Goal: Transaction & Acquisition: Download file/media

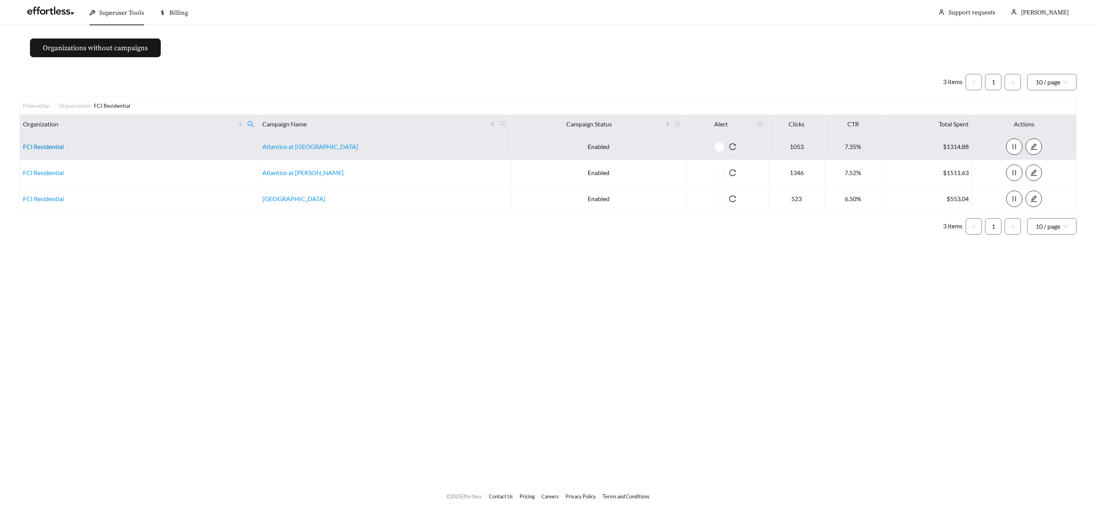
click at [49, 149] on link "FCI Residential" at bounding box center [43, 146] width 41 height 7
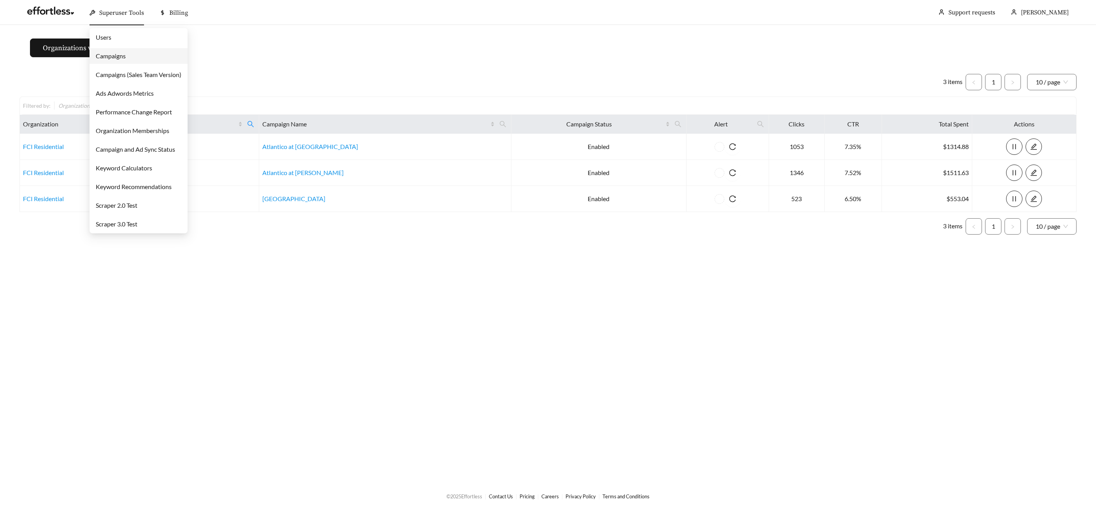
drag, startPoint x: 115, startPoint y: 16, endPoint x: 119, endPoint y: 34, distance: 18.8
click at [115, 16] on span "Superuser Tools" at bounding box center [121, 13] width 45 height 8
click at [116, 56] on link "Campaigns" at bounding box center [111, 55] width 30 height 7
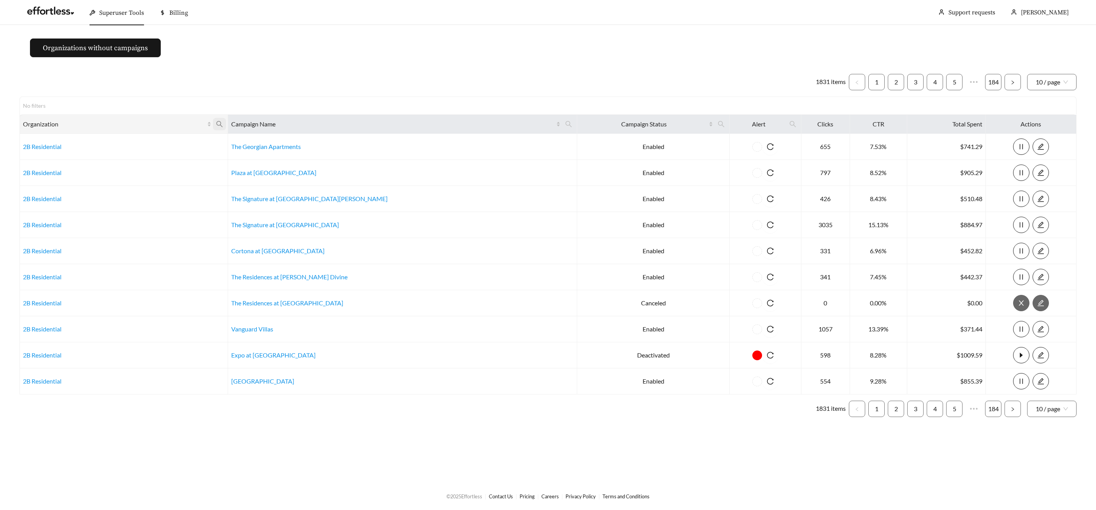
click at [223, 121] on icon "search" at bounding box center [219, 124] width 7 height 7
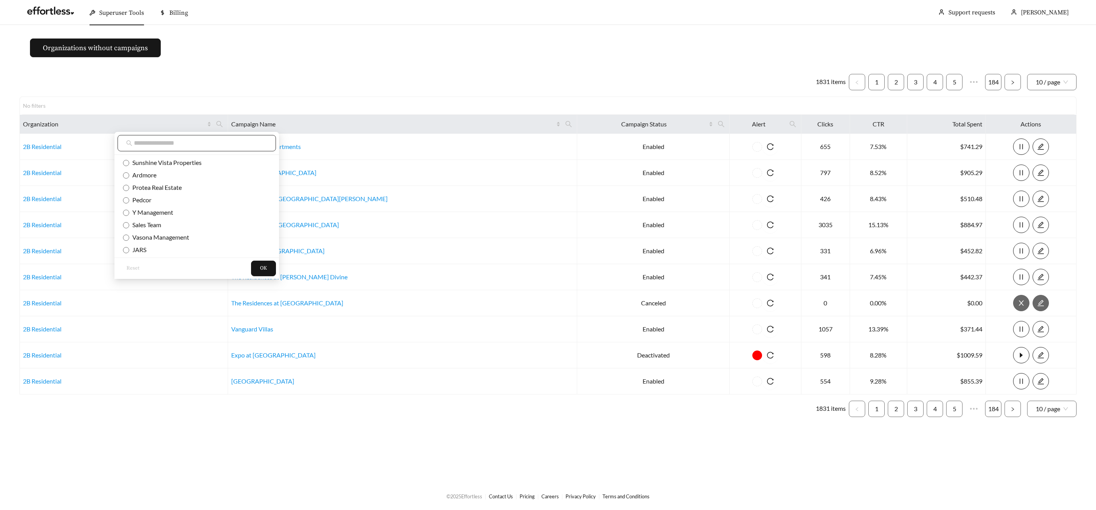
click at [153, 142] on input "text" at bounding box center [200, 143] width 133 height 9
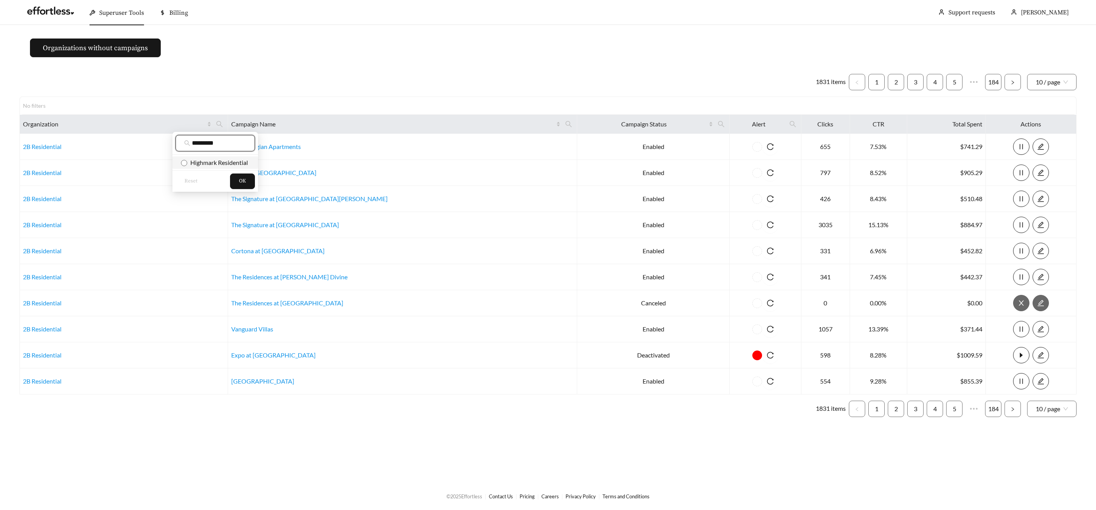
type input "********"
click at [191, 161] on span "Highmark Residential" at bounding box center [217, 162] width 61 height 7
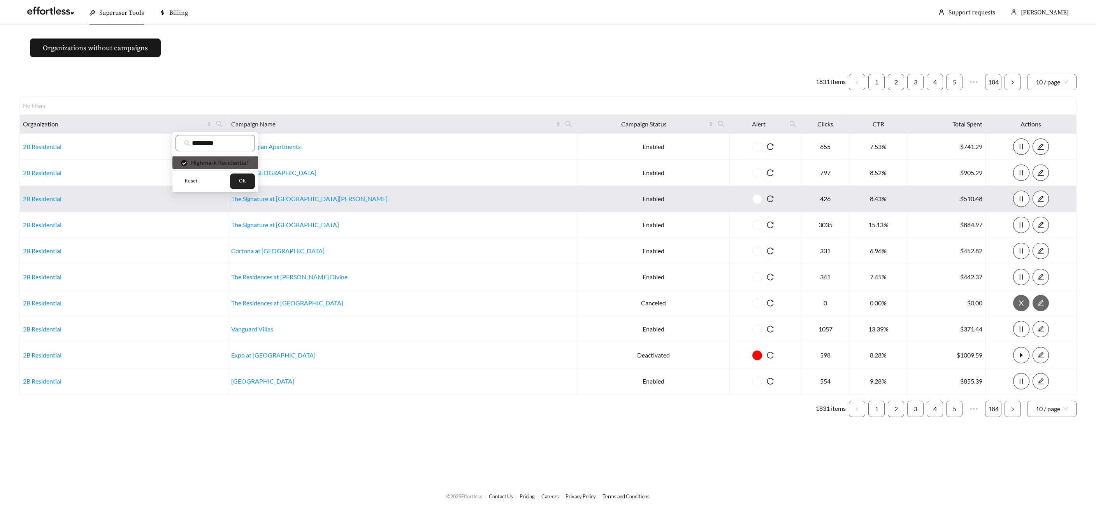
drag, startPoint x: 241, startPoint y: 179, endPoint x: 157, endPoint y: 208, distance: 88.9
click at [241, 179] on span "OK" at bounding box center [242, 181] width 7 height 8
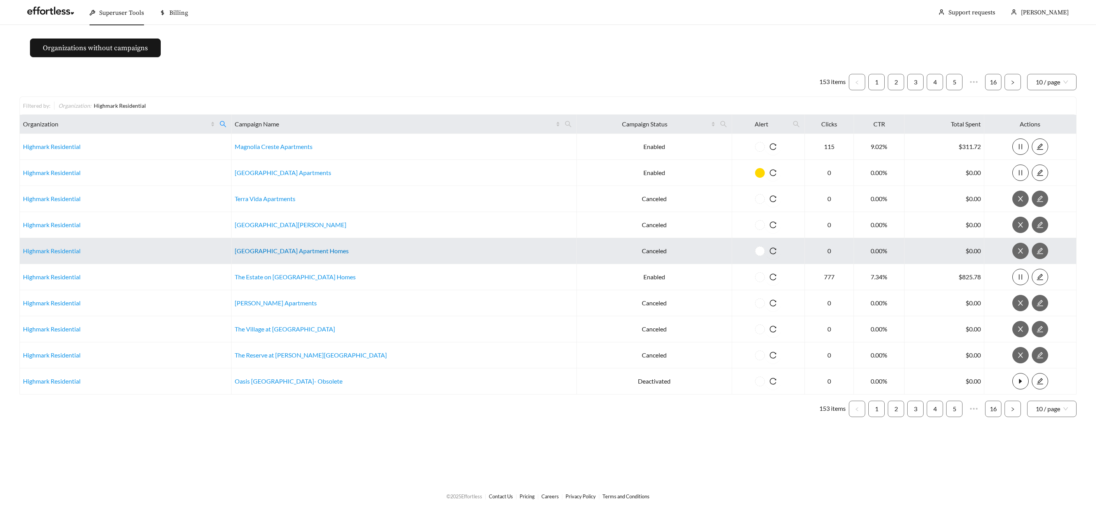
click at [306, 250] on link "Uptown Square Apartment Homes" at bounding box center [292, 250] width 114 height 7
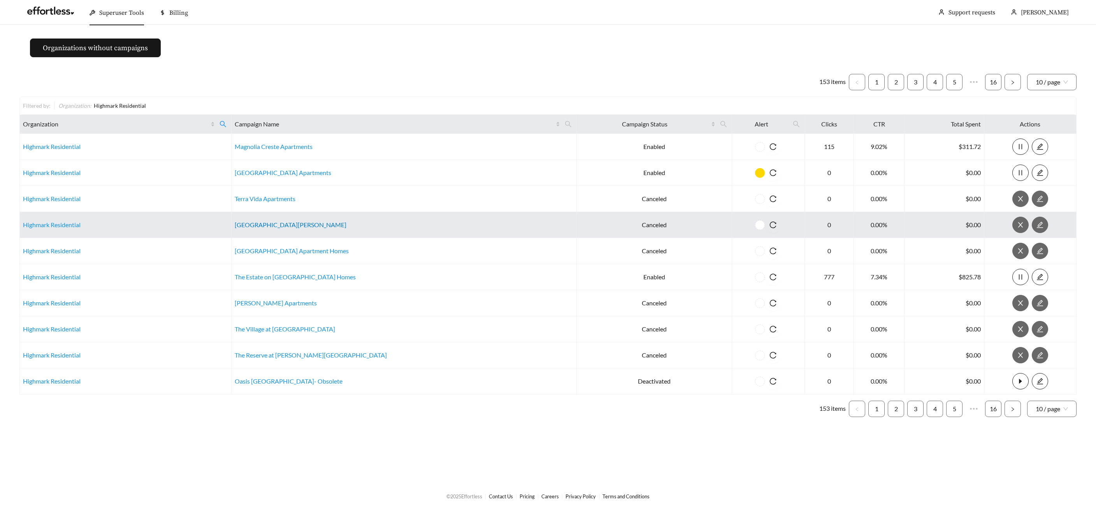
click at [277, 224] on link "Meadow Glen Apartments" at bounding box center [291, 224] width 112 height 7
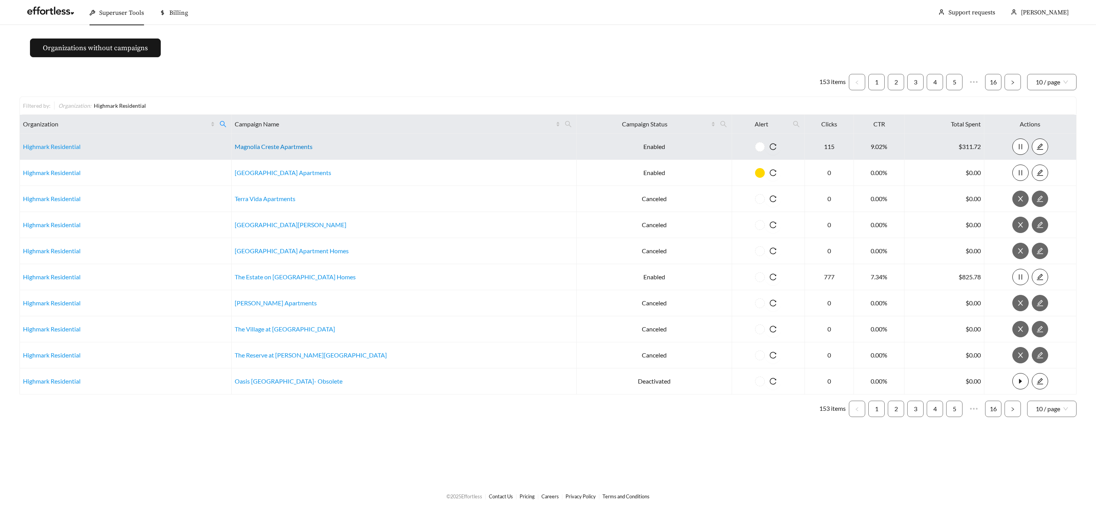
click at [284, 146] on link "Magnolia Creste Apartments" at bounding box center [274, 146] width 78 height 7
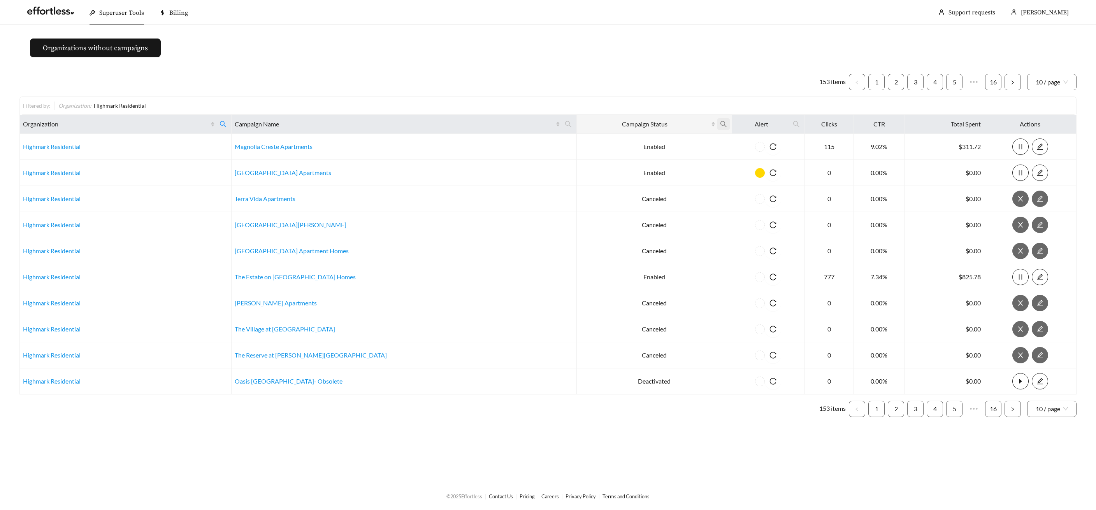
click at [720, 123] on icon "search" at bounding box center [723, 124] width 7 height 7
drag, startPoint x: 650, startPoint y: 188, endPoint x: 651, endPoint y: 181, distance: 7.0
click at [650, 188] on span "Enabled" at bounding box center [648, 187] width 25 height 7
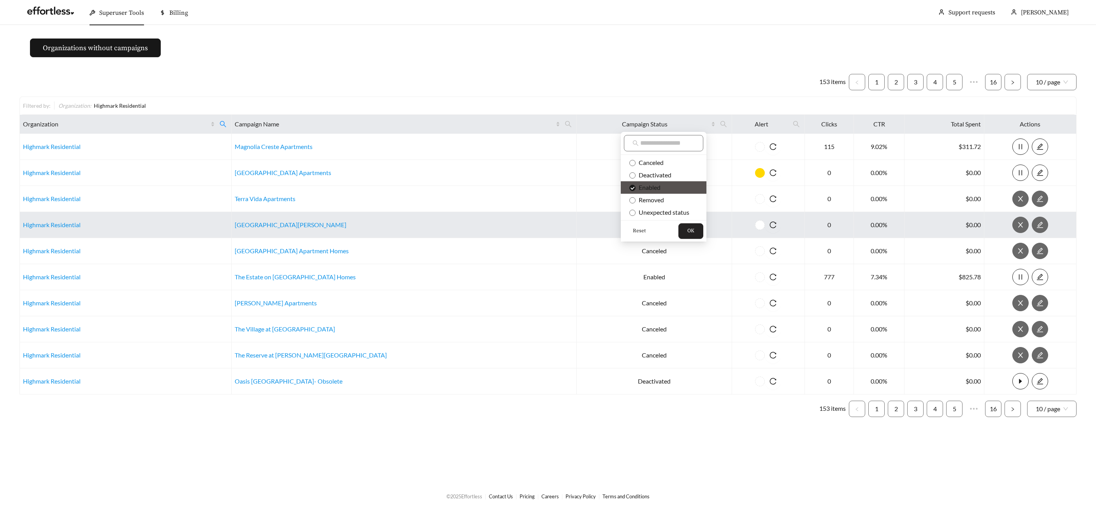
drag, startPoint x: 697, startPoint y: 231, endPoint x: 690, endPoint y: 232, distance: 6.3
click at [695, 232] on button "OK" at bounding box center [690, 231] width 25 height 16
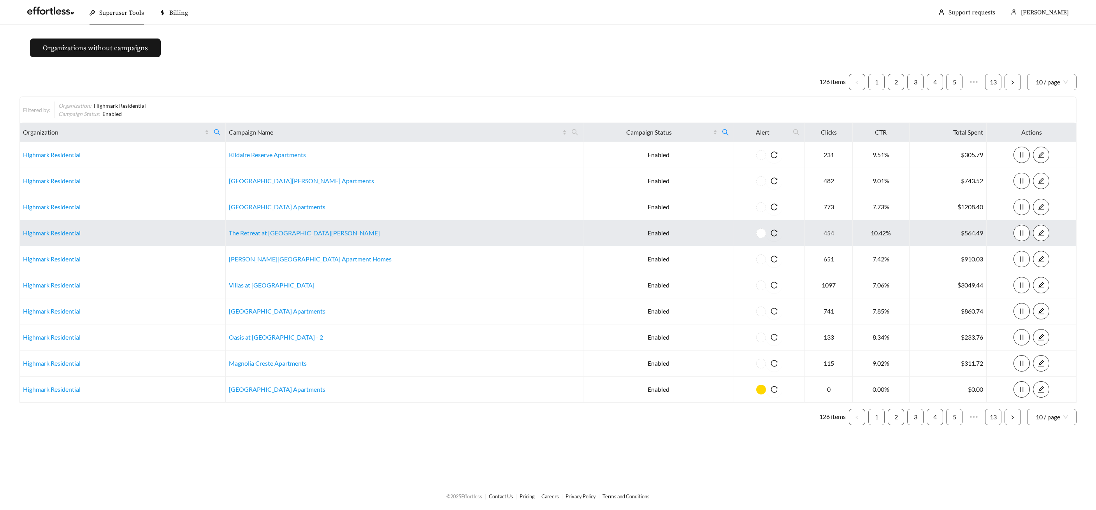
click at [280, 237] on td "The Retreat at Lake Johnson Apartments" at bounding box center [405, 233] width 358 height 26
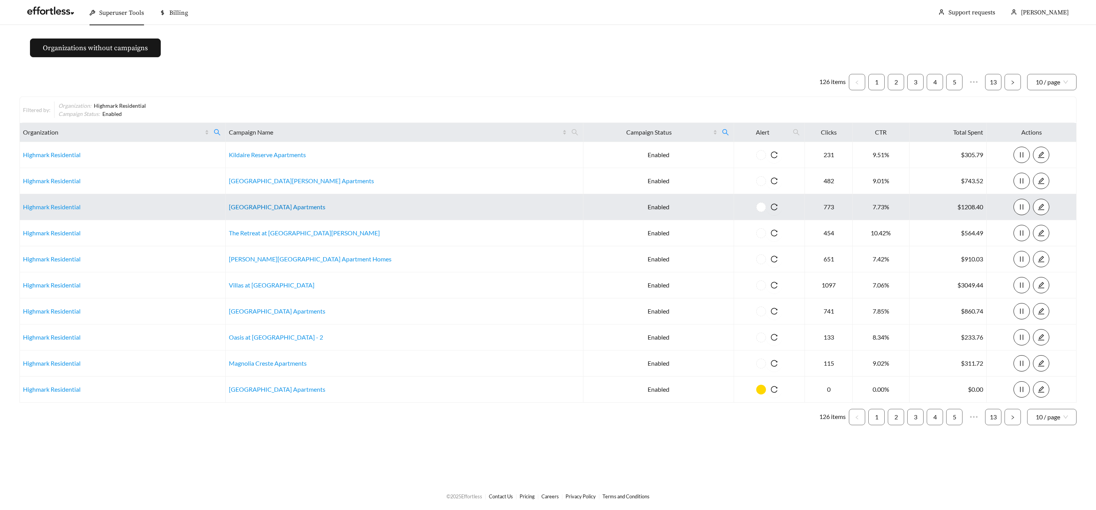
click at [274, 206] on link "[GEOGRAPHIC_DATA] Apartments" at bounding box center [277, 206] width 97 height 7
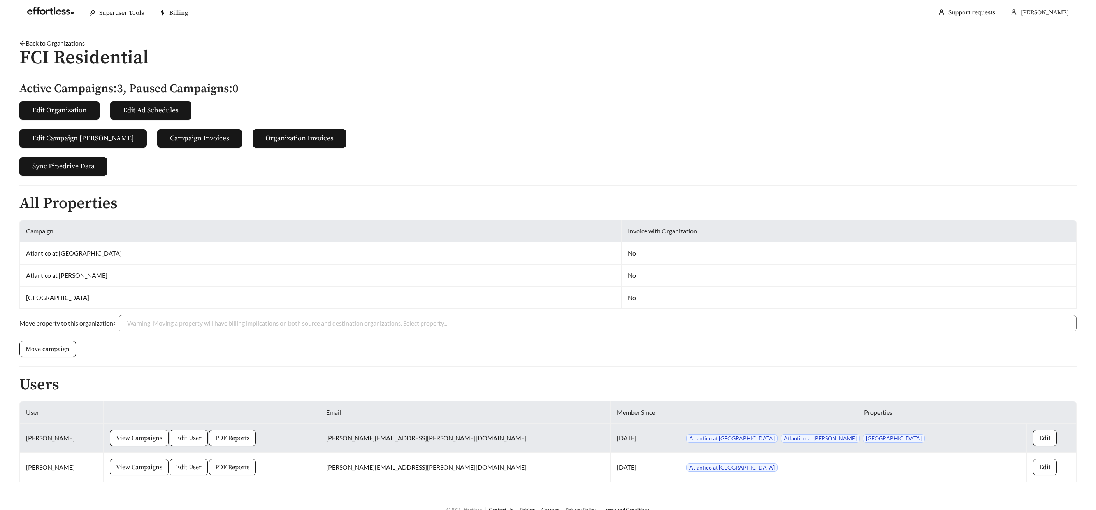
click at [162, 437] on span "View Campaigns" at bounding box center [139, 438] width 46 height 9
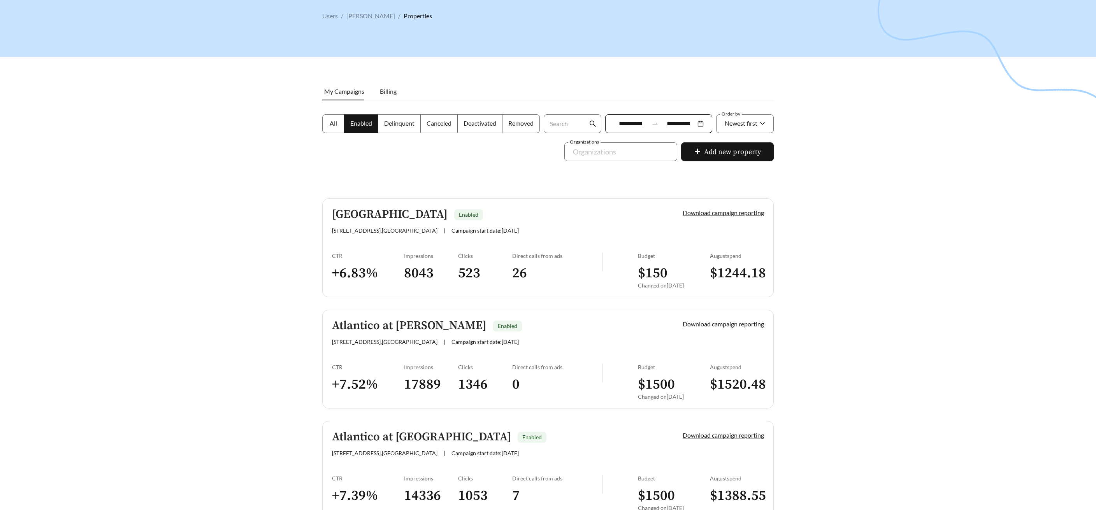
scroll to position [89, 0]
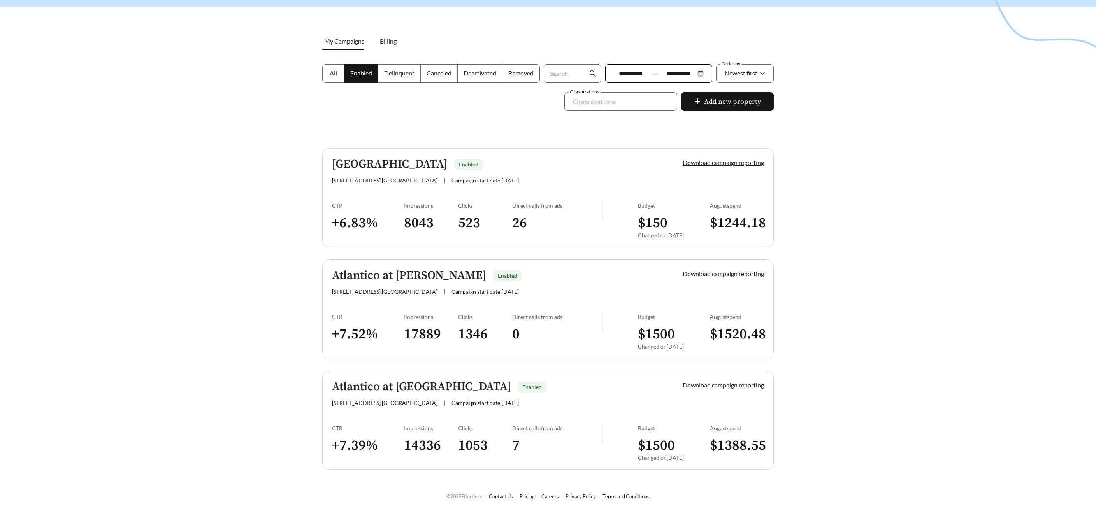
click at [382, 165] on h5 "Palmetto Station" at bounding box center [390, 164] width 116 height 13
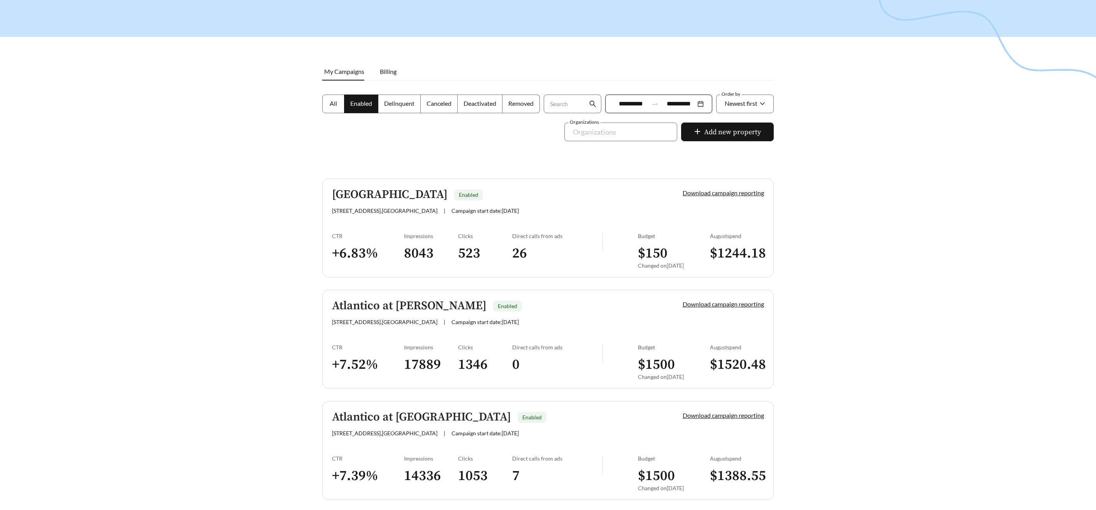
scroll to position [89, 0]
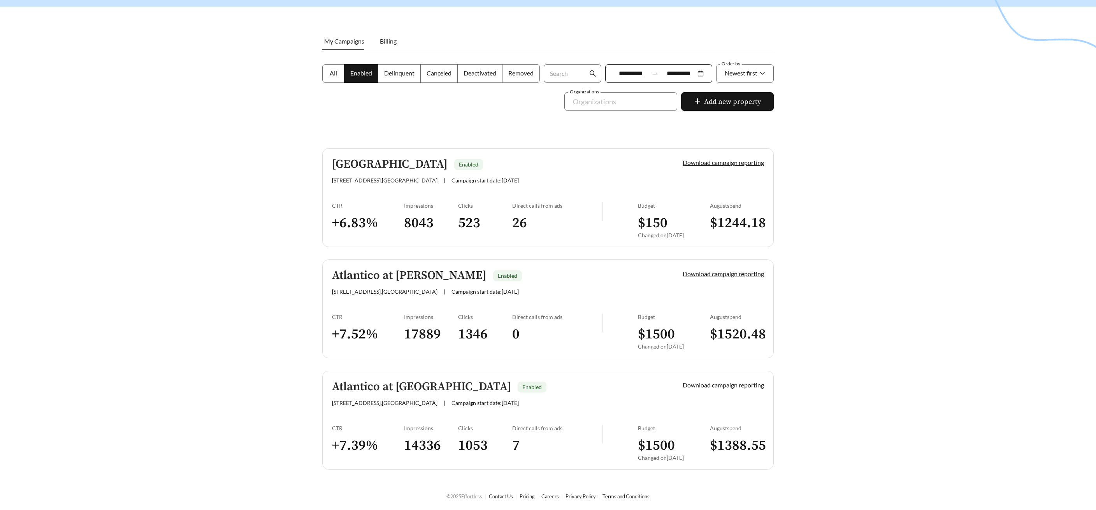
click at [402, 155] on link "Palmetto Station Enabled 17945 SW 97th Ave , Palmetto Bay | Campaign start date…" at bounding box center [547, 197] width 451 height 99
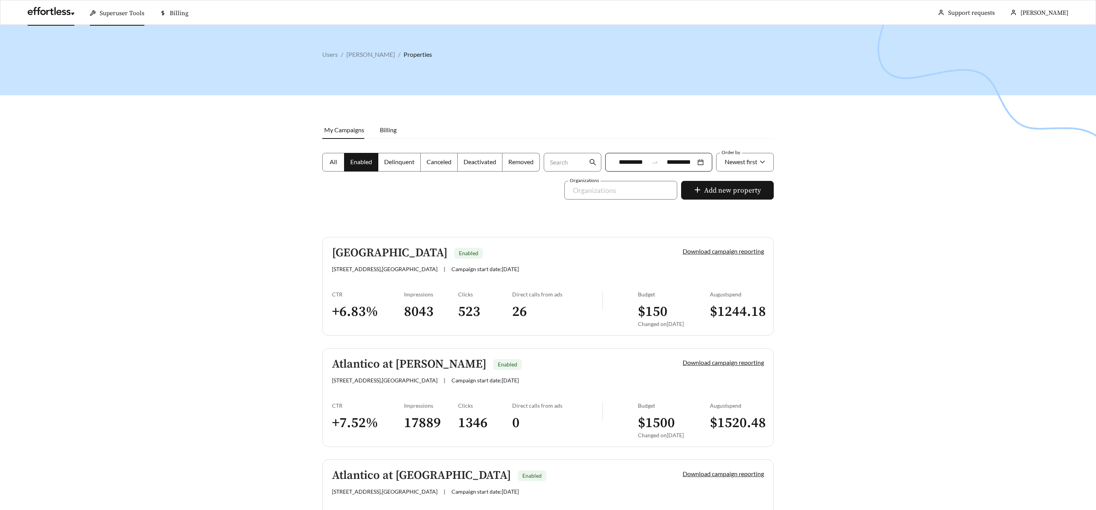
scroll to position [89, 0]
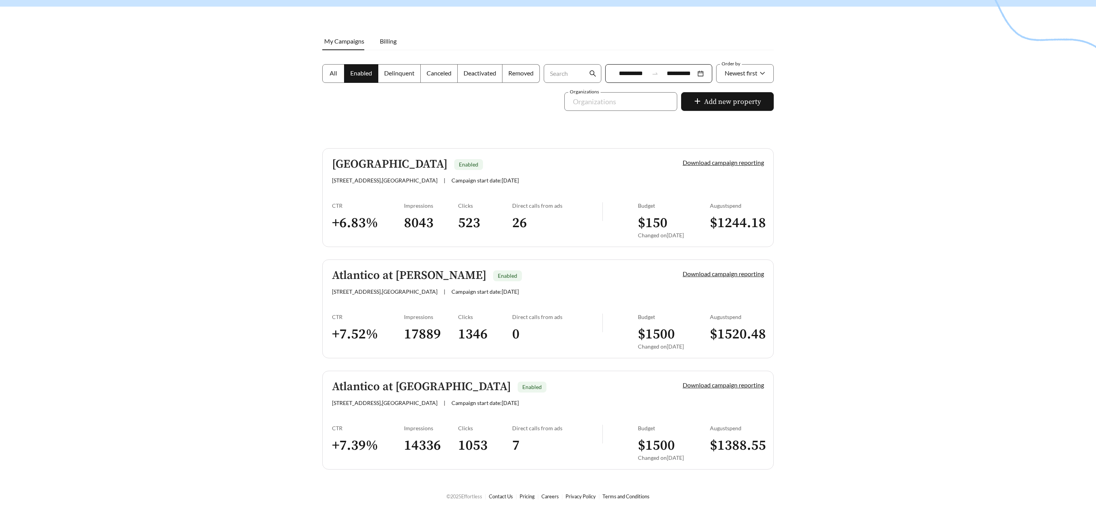
click at [435, 383] on h5 "Atlantico at Royal Palm Beach" at bounding box center [421, 387] width 179 height 13
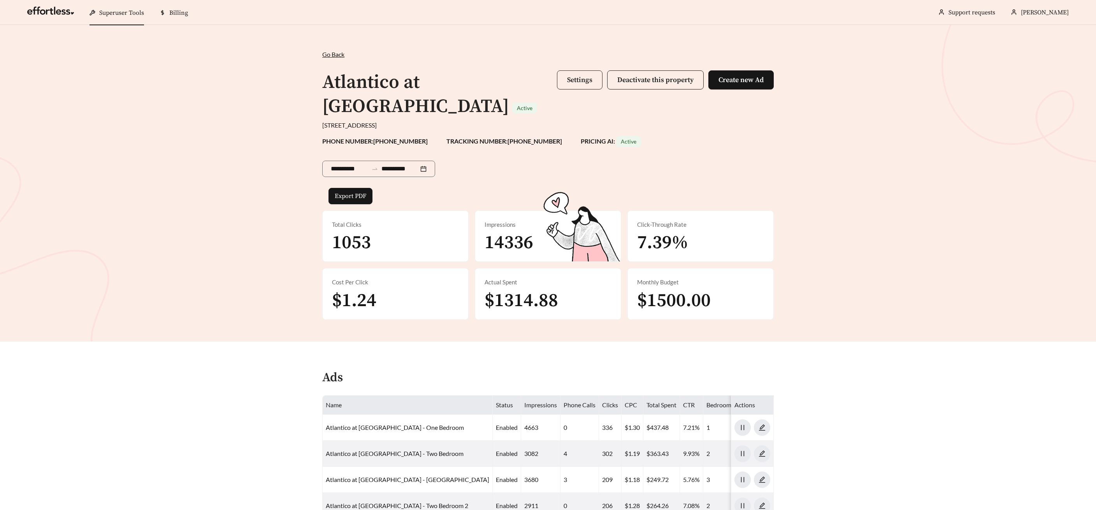
click at [578, 86] on button "Settings" at bounding box center [580, 79] width 46 height 19
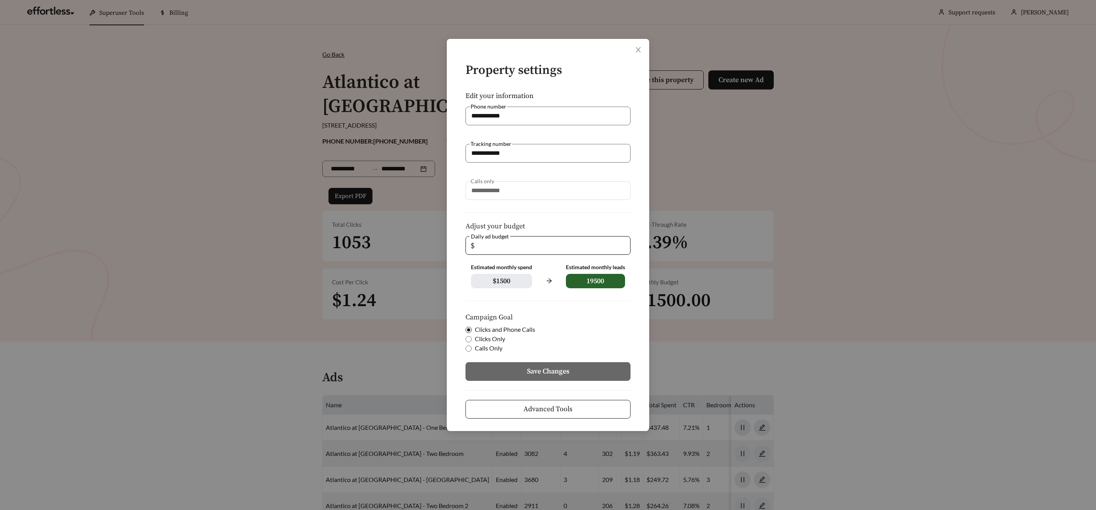
click at [514, 411] on button "Advanced Tools" at bounding box center [547, 409] width 165 height 19
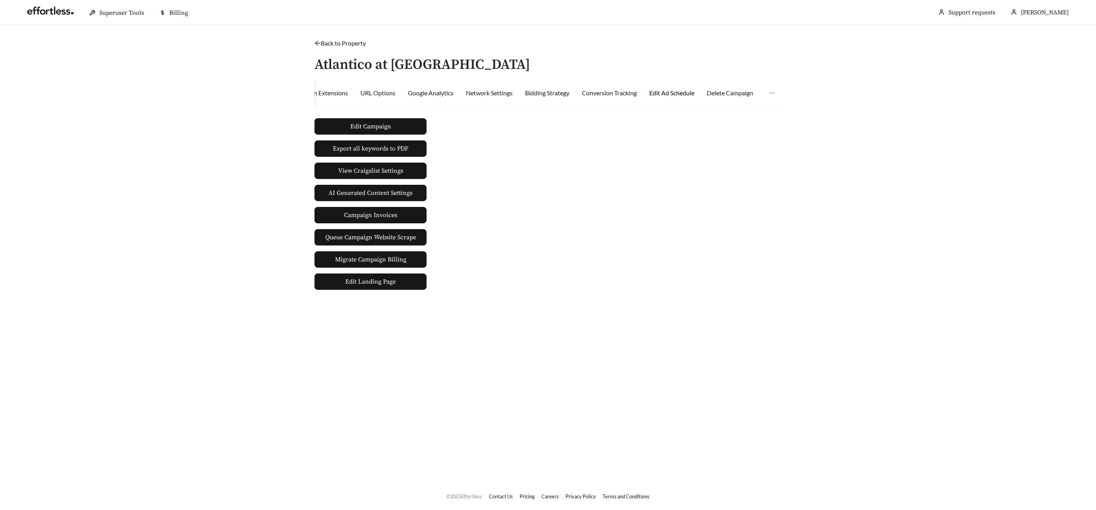
drag, startPoint x: 674, startPoint y: 90, endPoint x: 669, endPoint y: 93, distance: 5.6
click at [674, 90] on div "Edit Ad Schedule" at bounding box center [671, 92] width 45 height 9
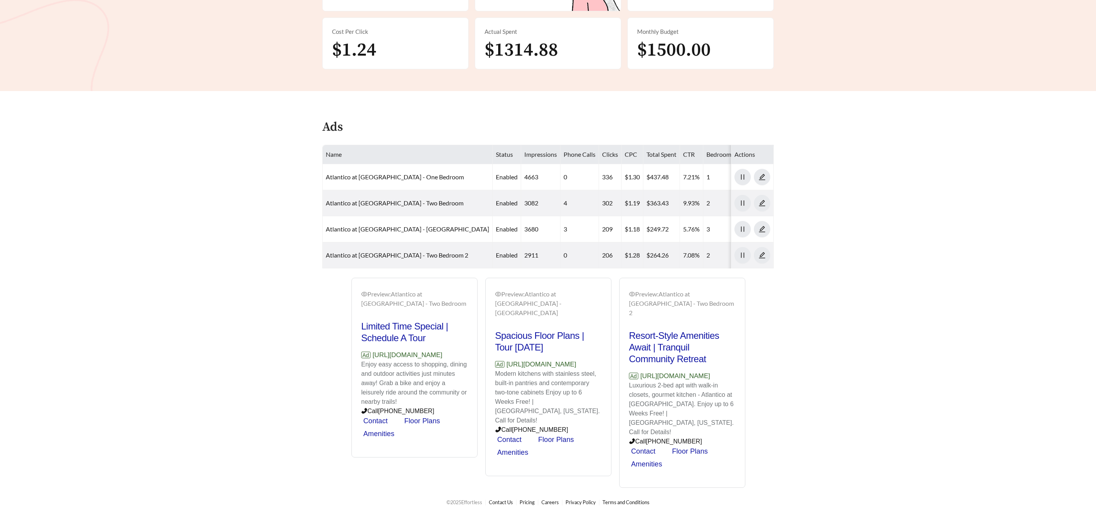
scroll to position [267, 0]
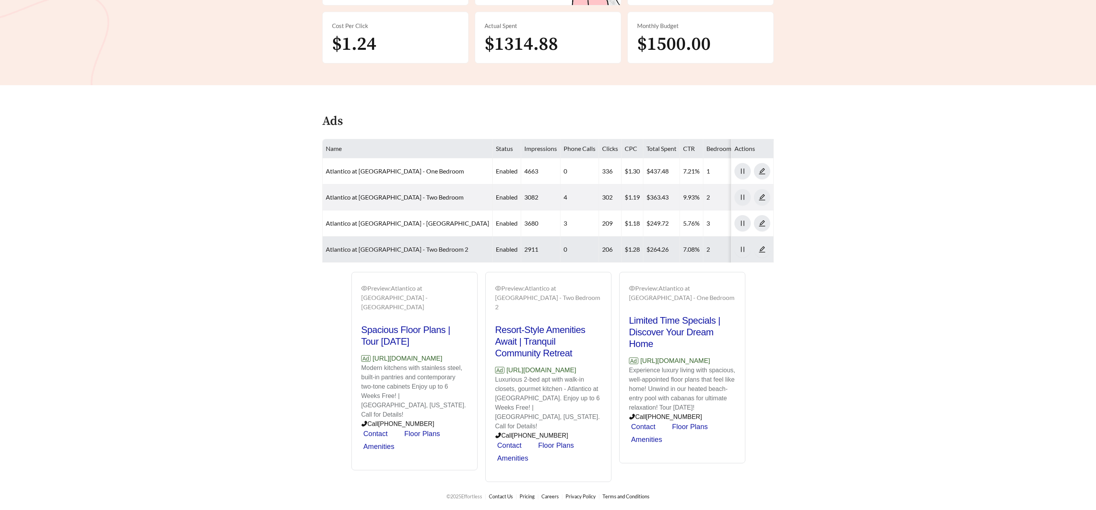
click at [348, 246] on link "Atlantico at Royal Palm Beach - Two Bedroom 2" at bounding box center [397, 249] width 142 height 7
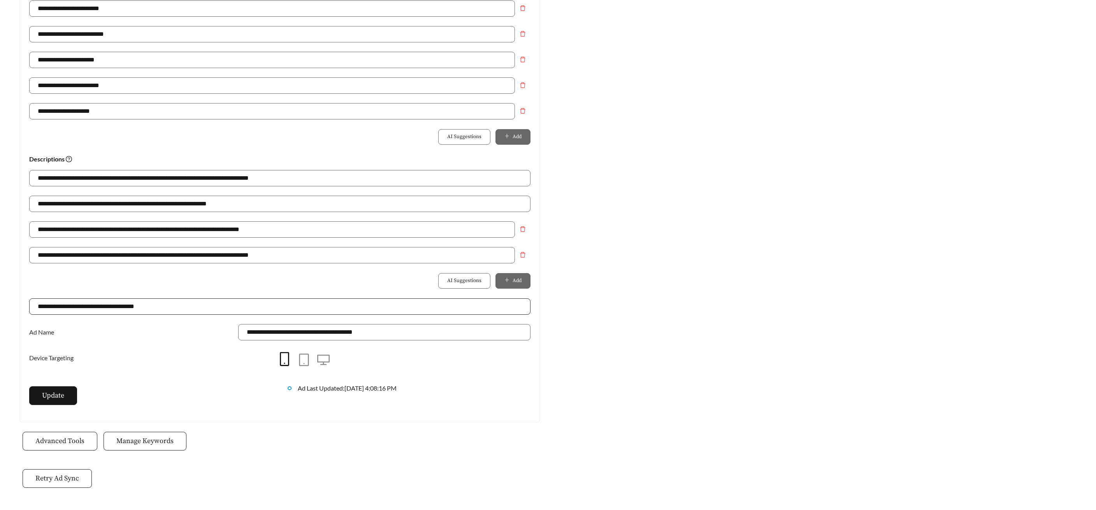
scroll to position [445, 0]
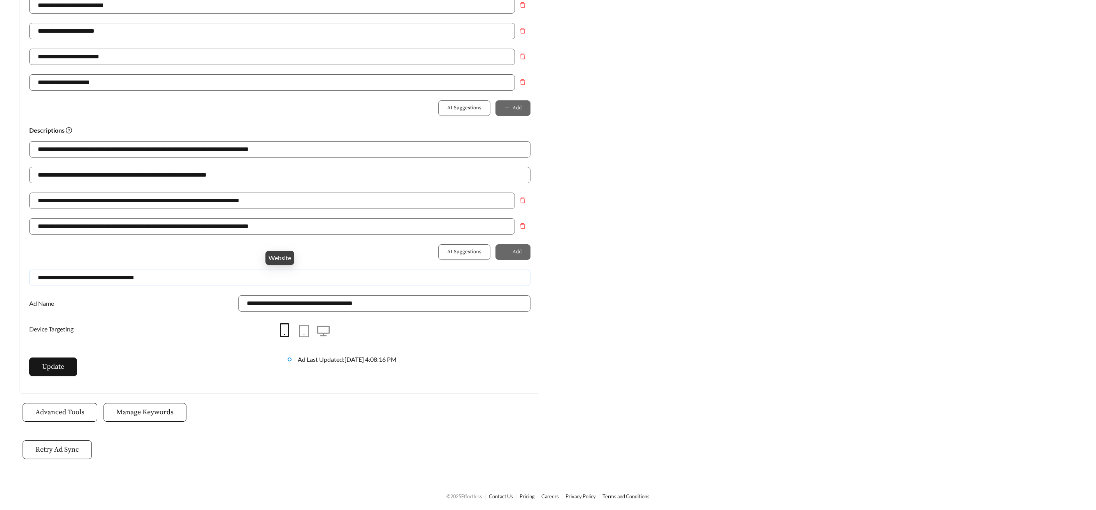
drag, startPoint x: 101, startPoint y: 277, endPoint x: 39, endPoint y: 277, distance: 61.5
click at [32, 277] on input "**********" at bounding box center [279, 278] width 501 height 16
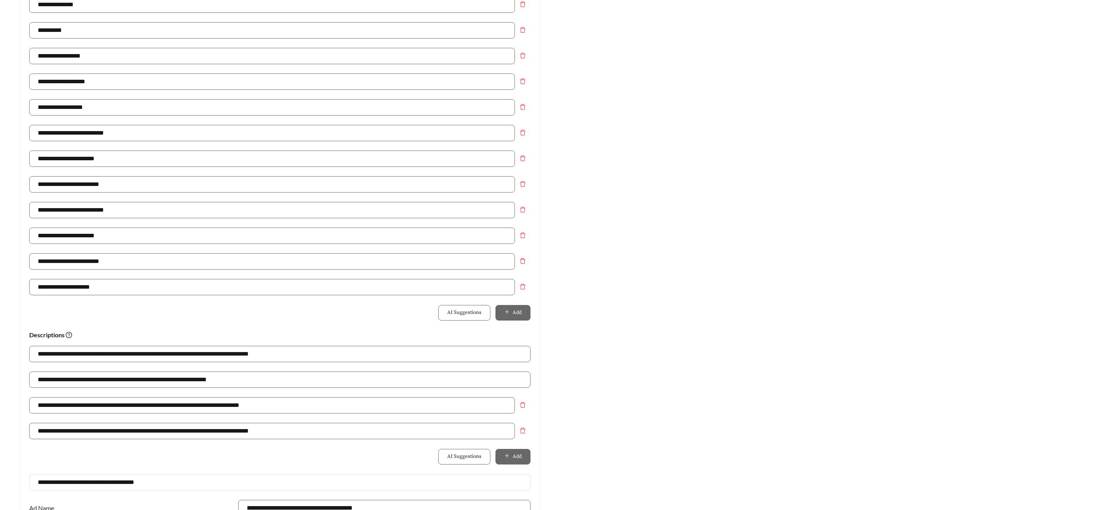
scroll to position [204, 0]
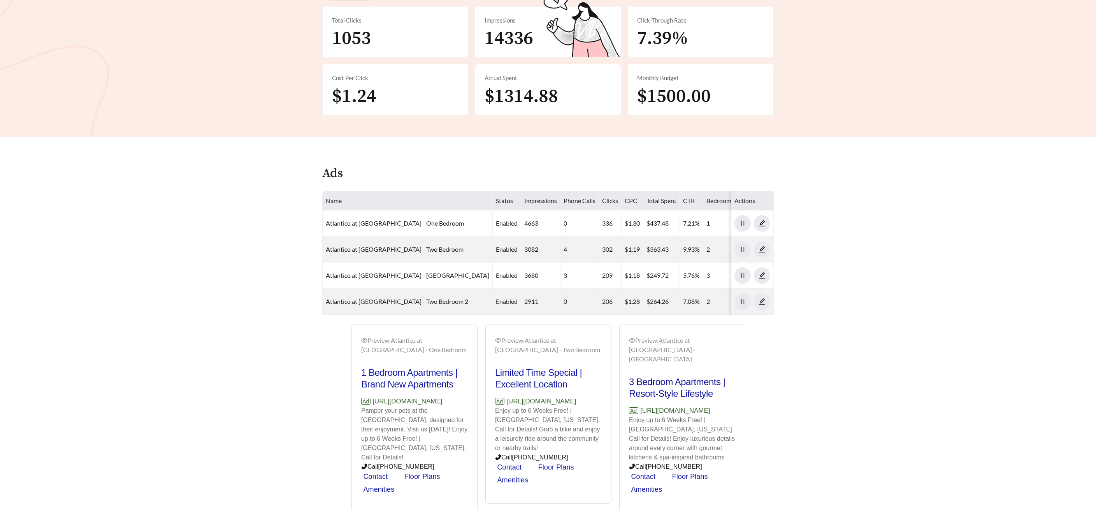
scroll to position [258, 0]
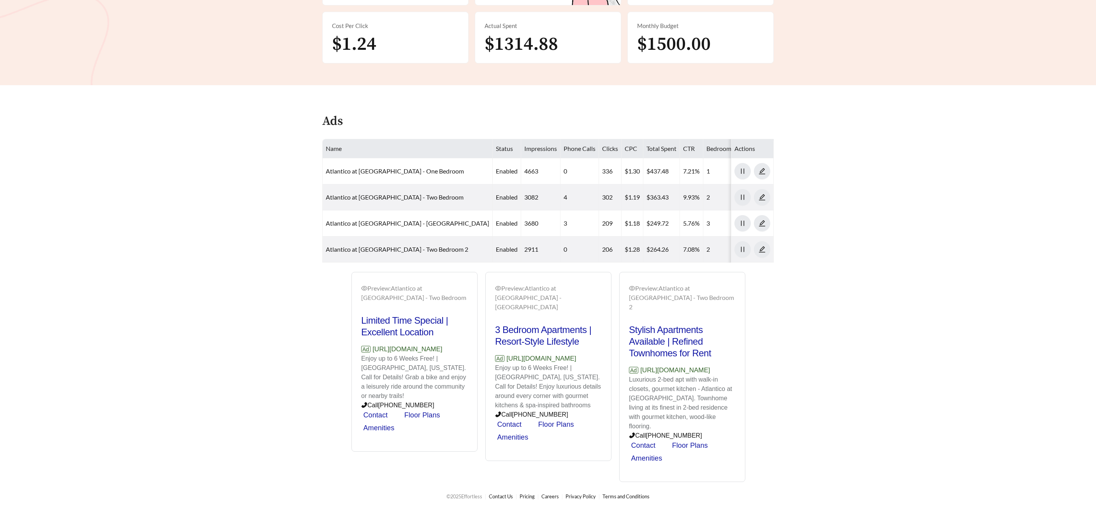
drag, startPoint x: 396, startPoint y: 365, endPoint x: 358, endPoint y: 360, distance: 38.2
click at [358, 360] on div "Preview: Atlantico at Royal Palm Beach - Two Bedroom Limited Time Special | Exc…" at bounding box center [414, 362] width 125 height 177
copy p "https://www.atlanticoatroyalpalmbeach.com"
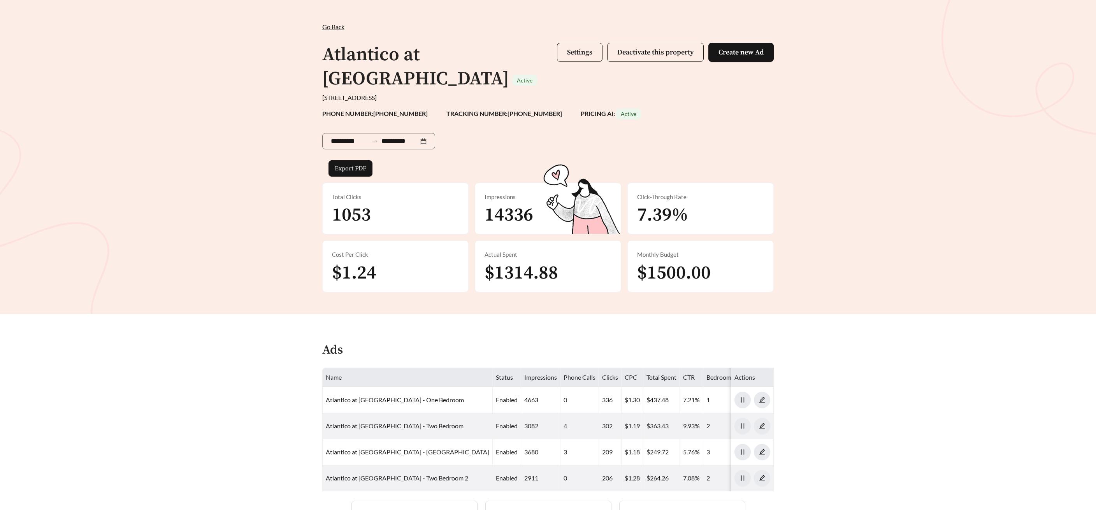
scroll to position [0, 0]
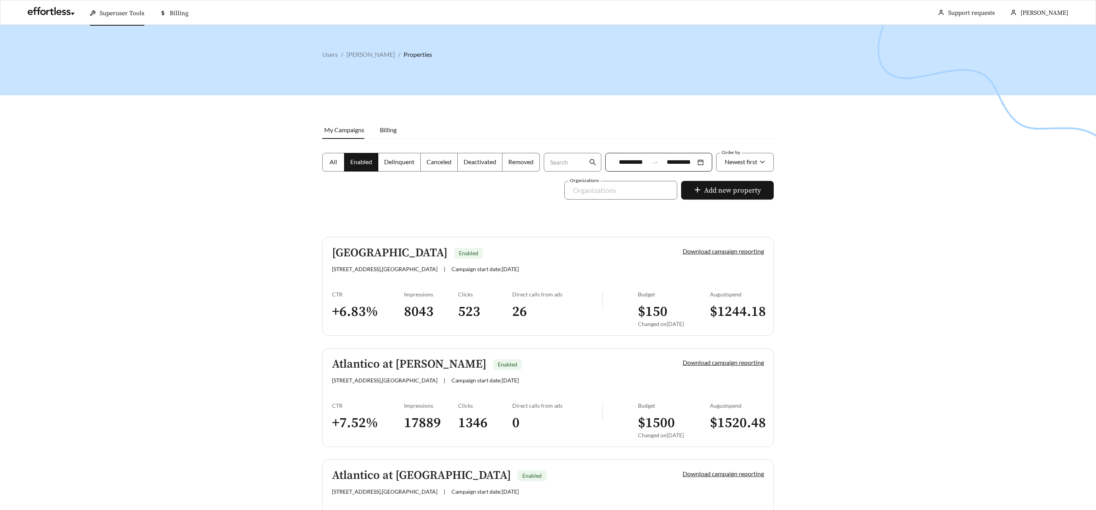
scroll to position [89, 0]
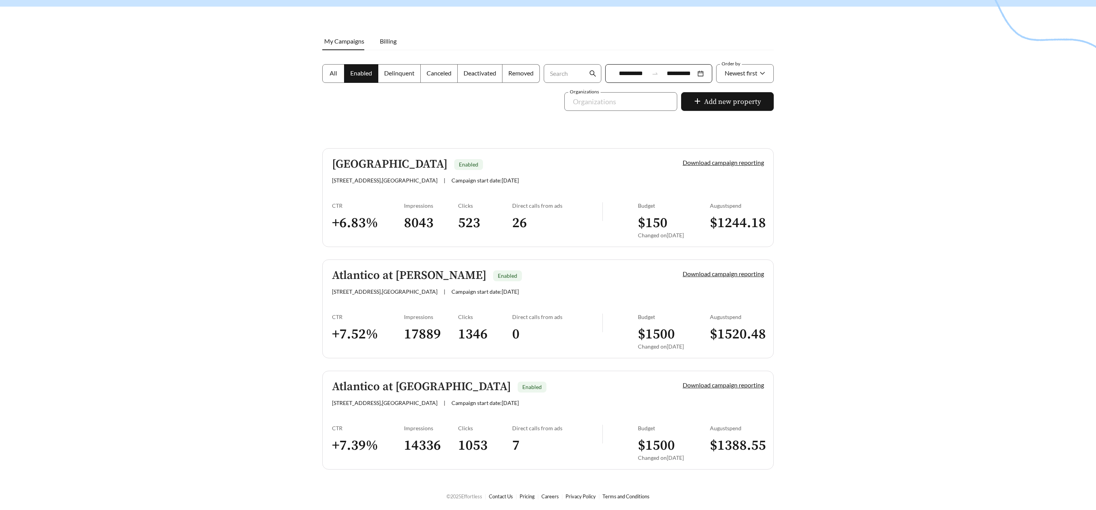
click at [379, 276] on h5 "Atlantico at Kendall" at bounding box center [409, 275] width 155 height 13
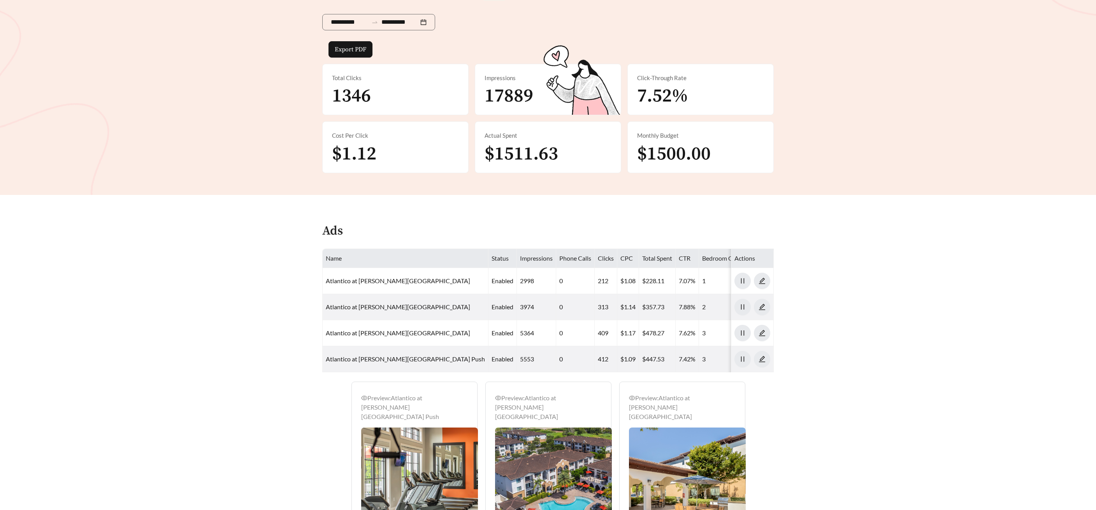
scroll to position [149, 0]
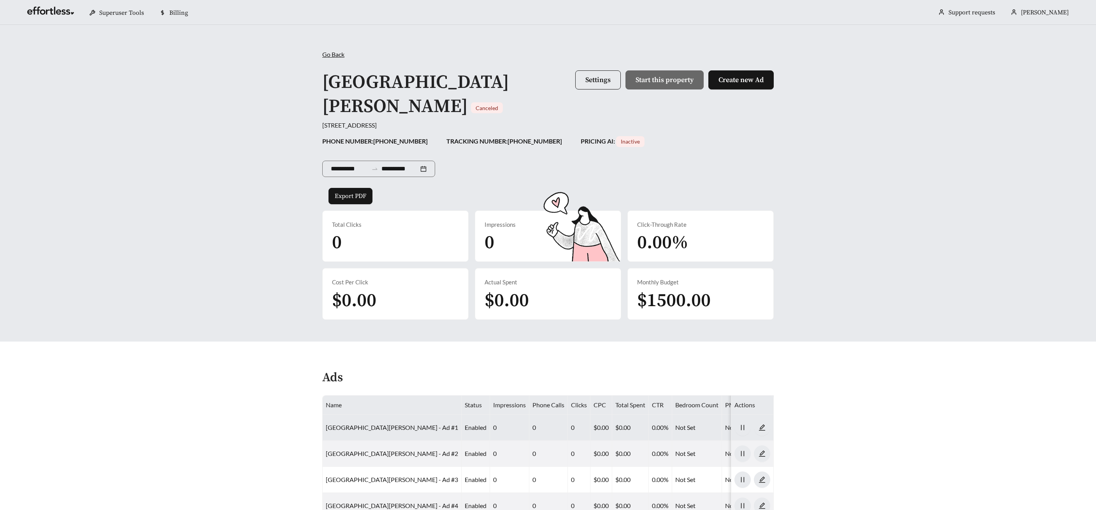
scroll to position [206, 0]
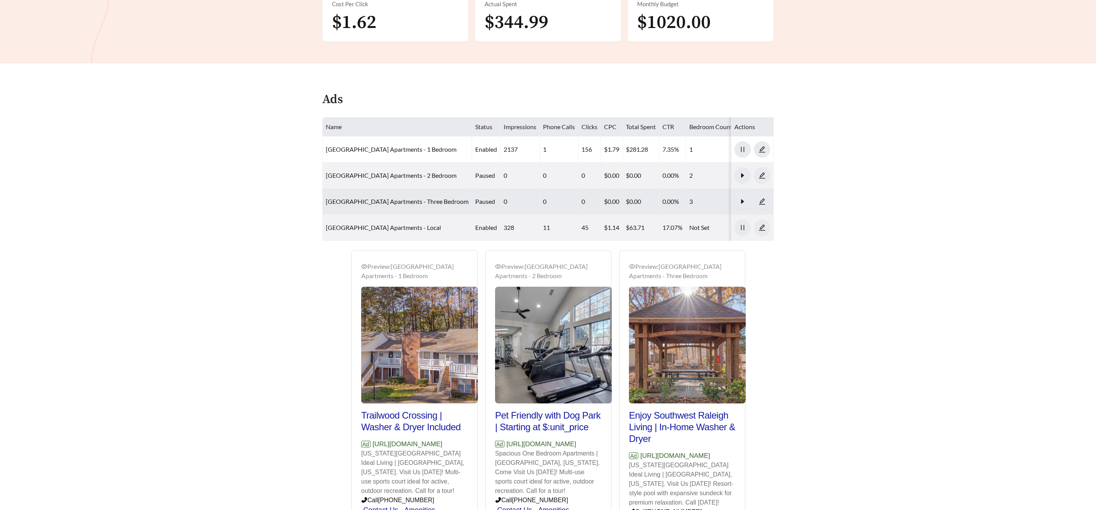
scroll to position [374, 0]
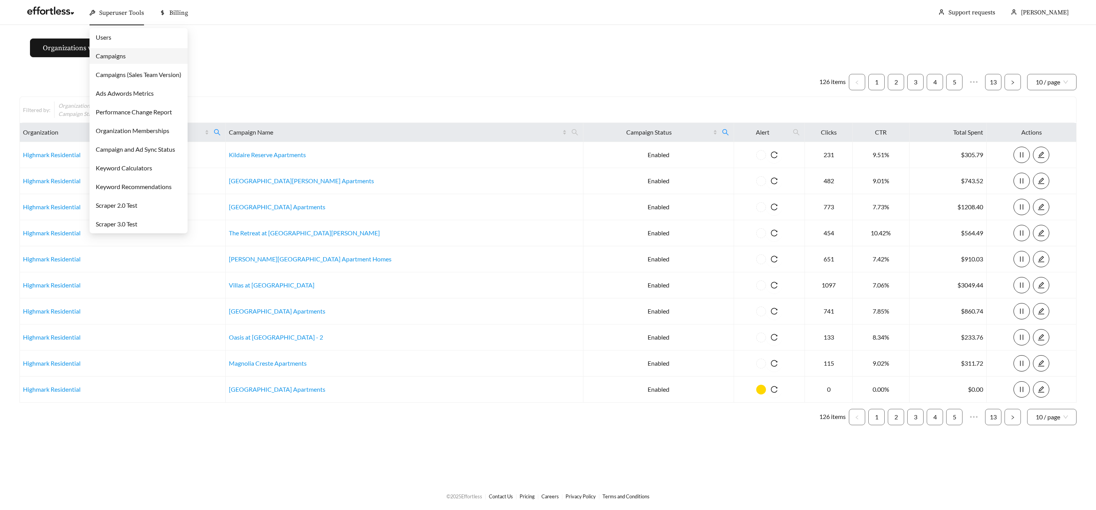
click at [110, 16] on span "Superuser Tools" at bounding box center [121, 13] width 45 height 8
click at [113, 55] on link "Campaigns" at bounding box center [111, 55] width 30 height 7
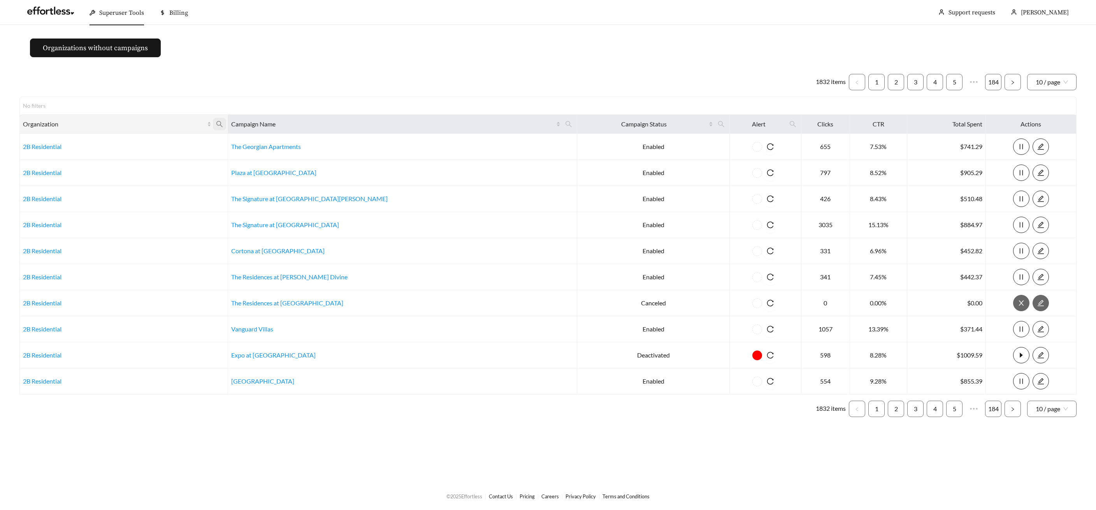
click at [223, 122] on icon "search" at bounding box center [219, 124] width 7 height 7
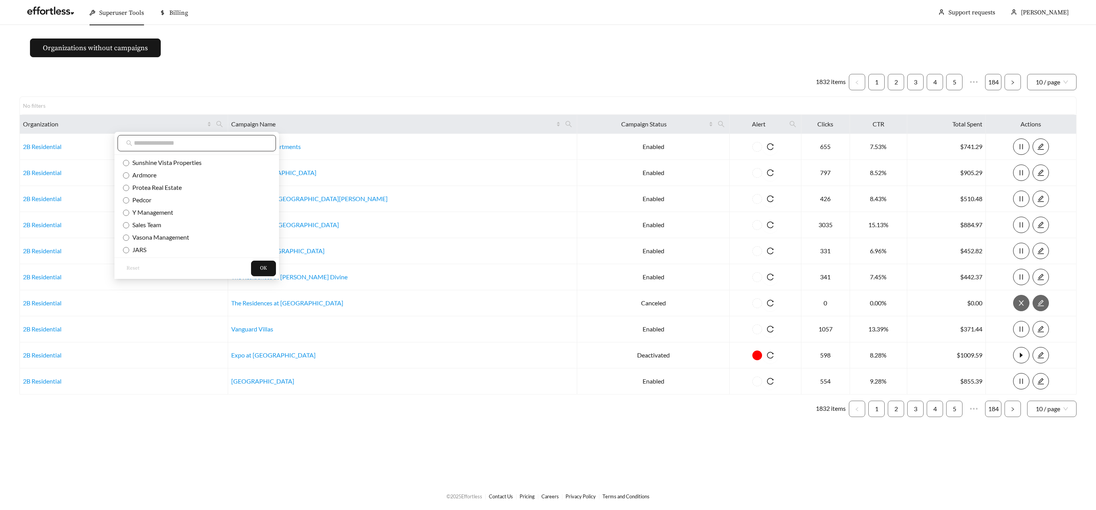
click at [162, 144] on input "text" at bounding box center [200, 143] width 133 height 9
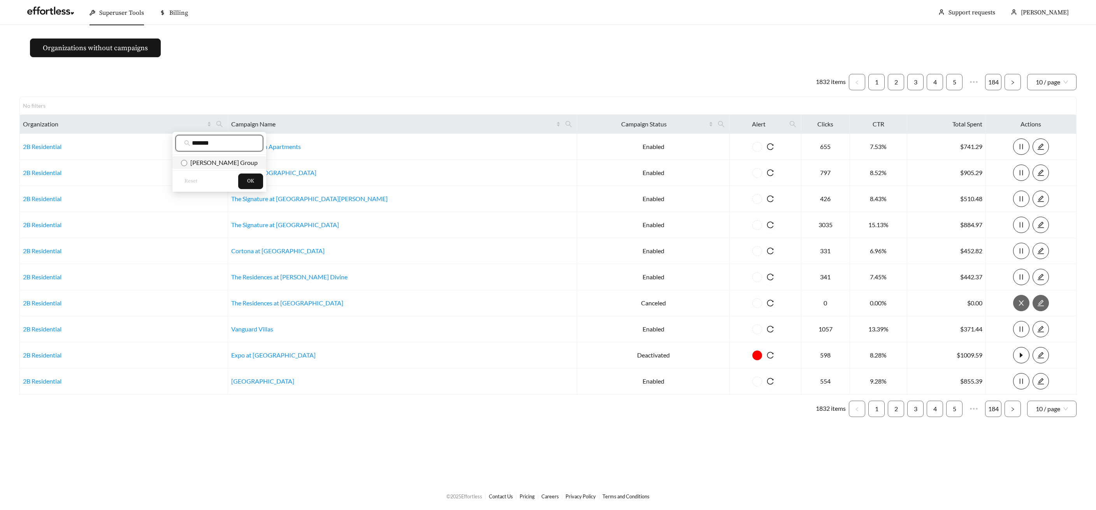
type input "*******"
click at [205, 161] on span "[PERSON_NAME] Group" at bounding box center [222, 162] width 70 height 7
click at [247, 183] on button "OK" at bounding box center [250, 182] width 25 height 16
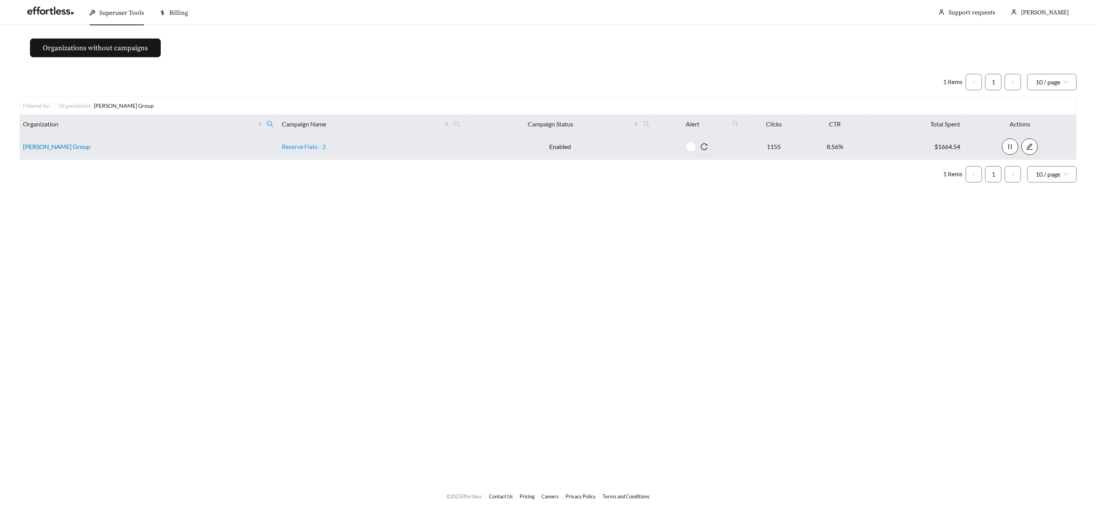
click at [51, 146] on link "[PERSON_NAME] Group" at bounding box center [56, 146] width 67 height 7
click at [296, 147] on link "Reserve Flats - 2" at bounding box center [304, 146] width 44 height 7
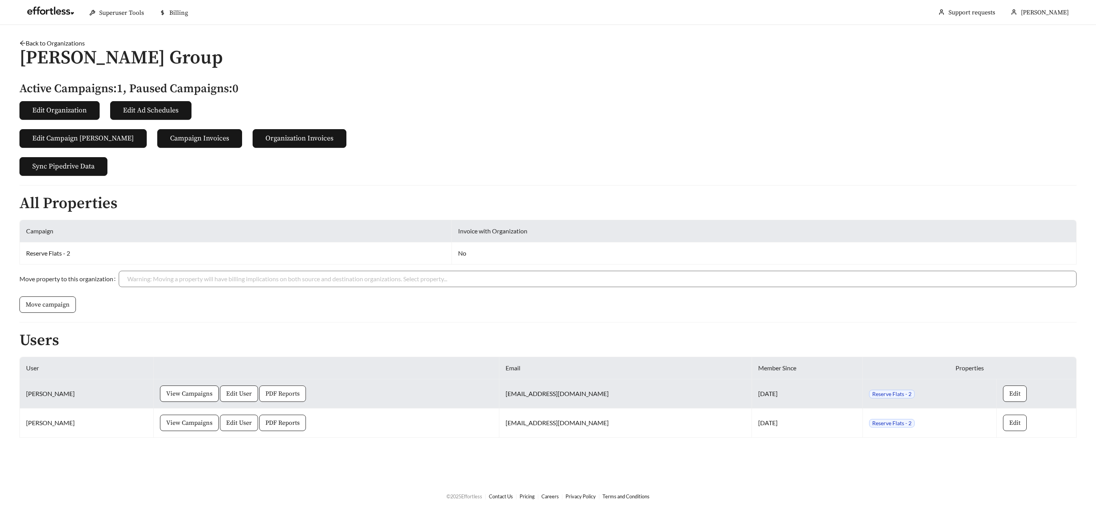
click at [278, 398] on span "PDF Reports" at bounding box center [282, 393] width 34 height 9
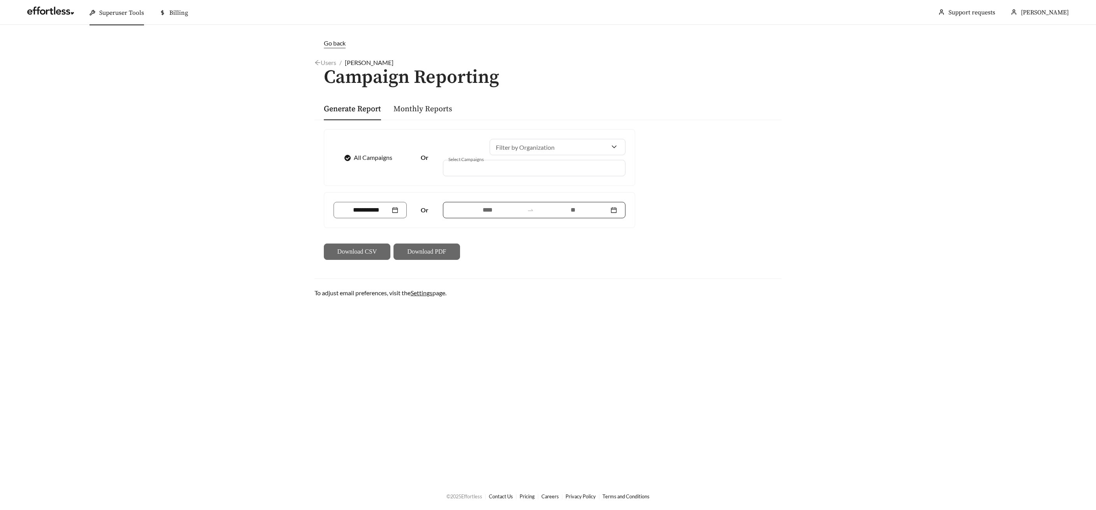
click at [579, 211] on input at bounding box center [573, 209] width 72 height 9
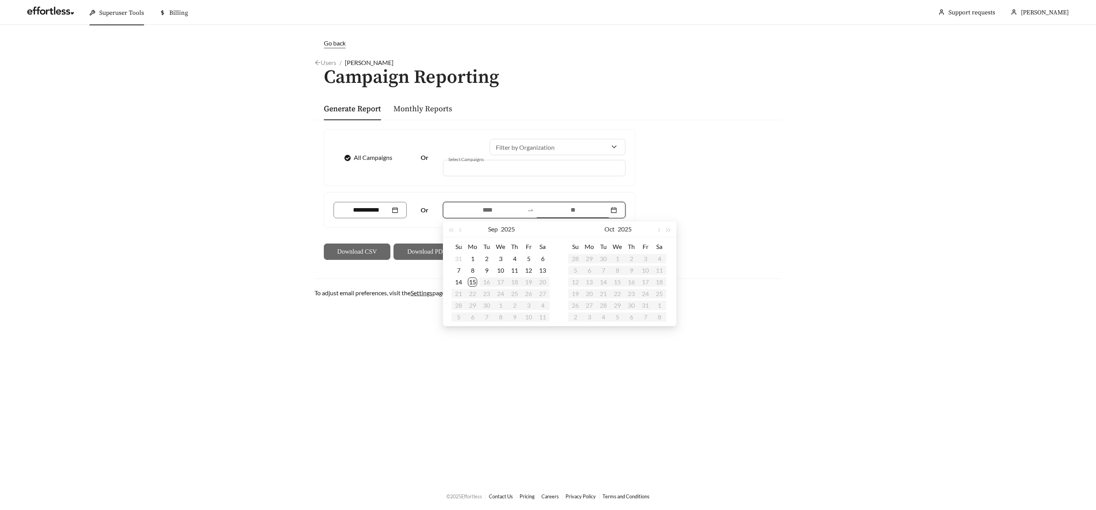
type input "**********"
click at [471, 282] on div "15" at bounding box center [472, 281] width 9 height 9
type input "**********"
click at [464, 230] on button "button" at bounding box center [461, 229] width 10 height 16
type input "**********"
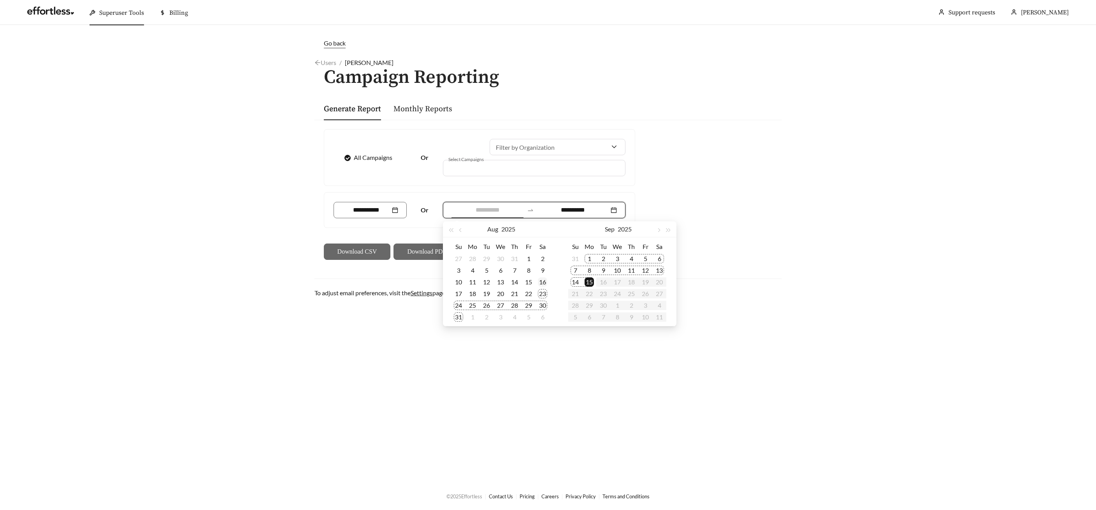
type input "**********"
click at [545, 280] on div "16" at bounding box center [542, 281] width 9 height 9
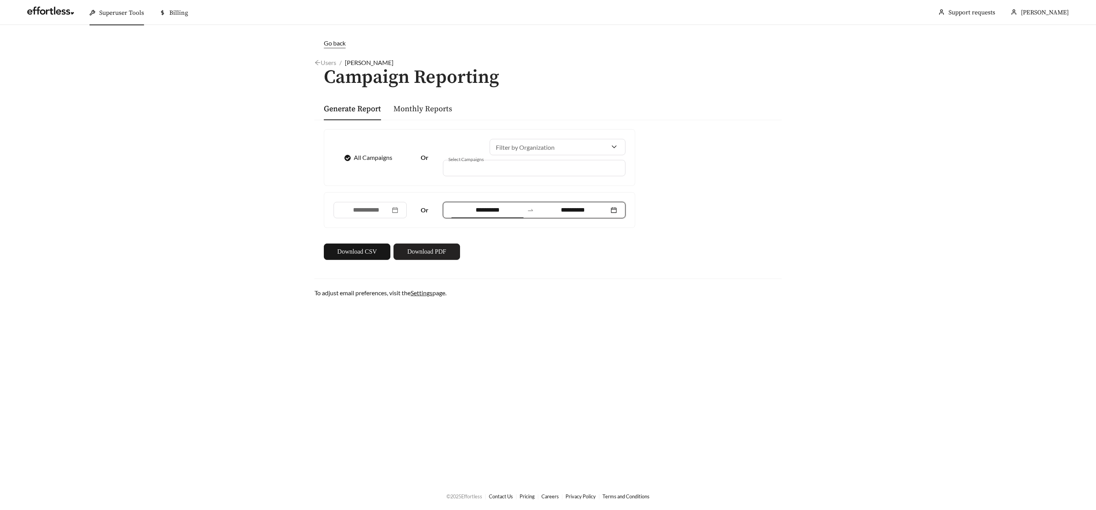
drag, startPoint x: 425, startPoint y: 256, endPoint x: 433, endPoint y: 256, distance: 8.2
click at [425, 256] on button "Download PDF" at bounding box center [426, 252] width 67 height 16
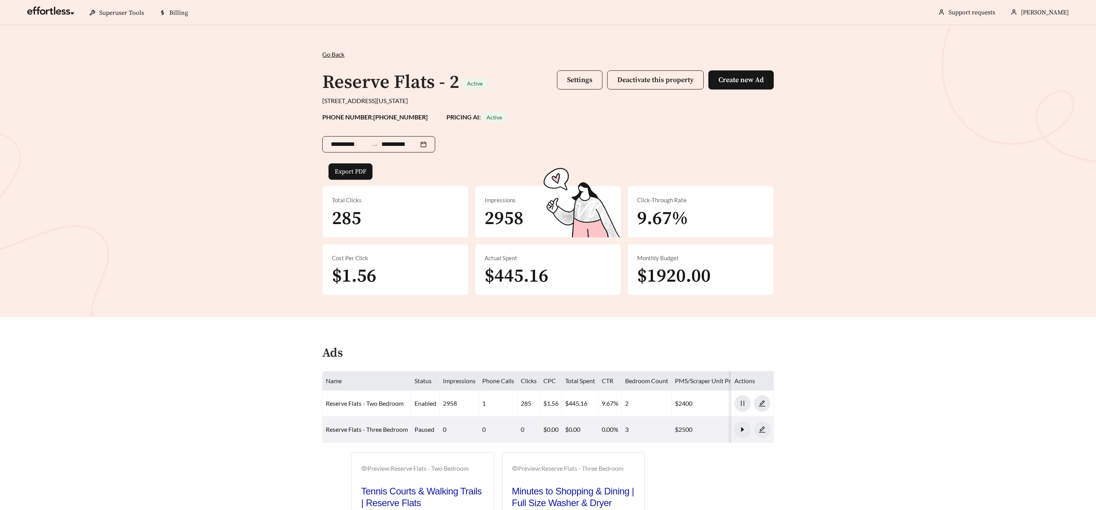
click at [362, 149] on div "**********" at bounding box center [378, 144] width 113 height 16
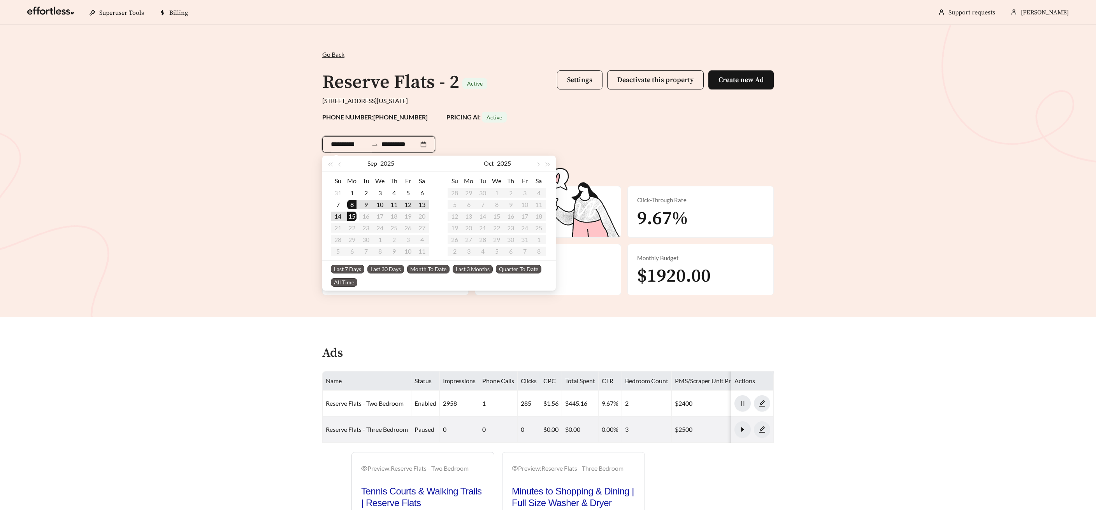
type input "**********"
click at [379, 270] on span "Last 30 Days" at bounding box center [385, 269] width 37 height 9
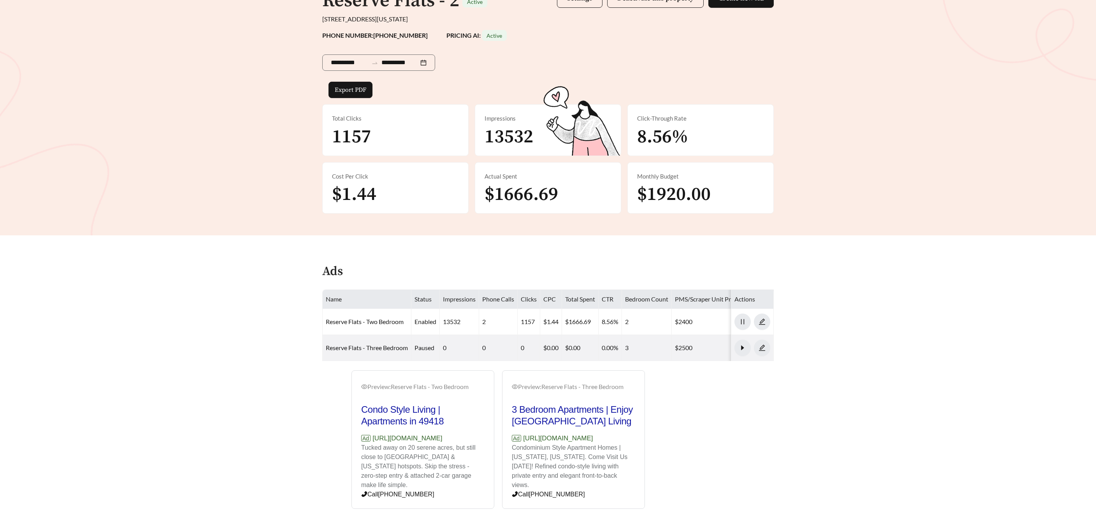
scroll to position [99, 0]
